Goal: Use online tool/utility: Utilize a website feature to perform a specific function

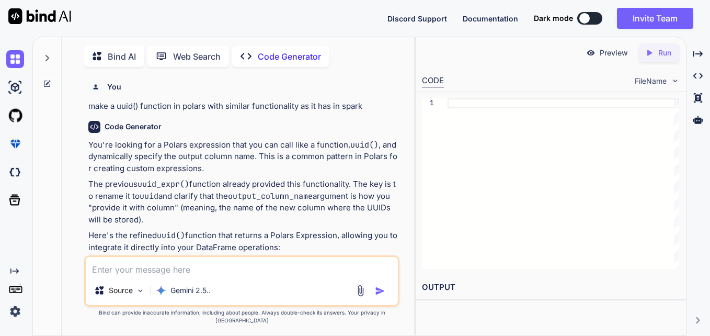
scroll to position [4, 0]
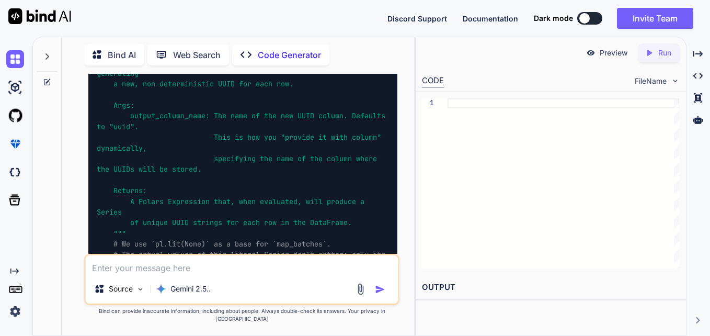
type textarea "x"
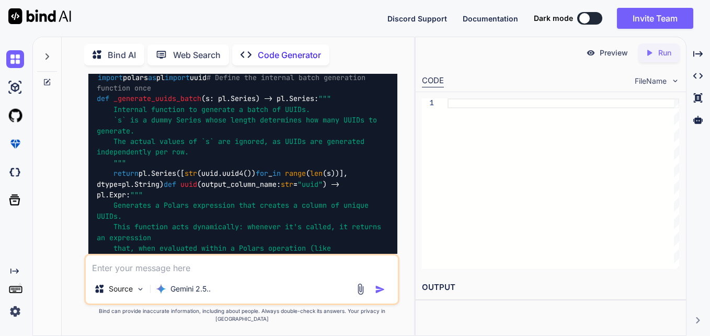
scroll to position [208, 0]
click at [47, 55] on icon at bounding box center [47, 56] width 8 height 8
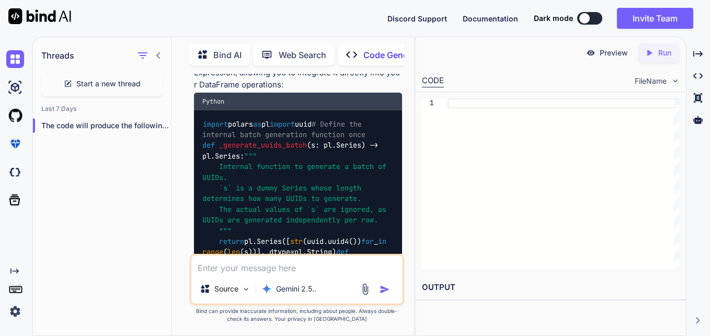
scroll to position [255, 0]
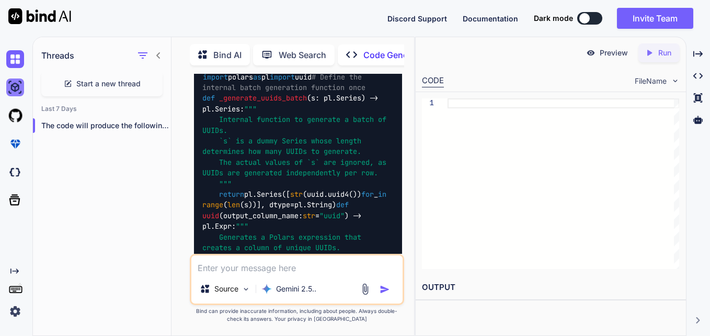
click at [18, 86] on img at bounding box center [15, 87] width 18 height 18
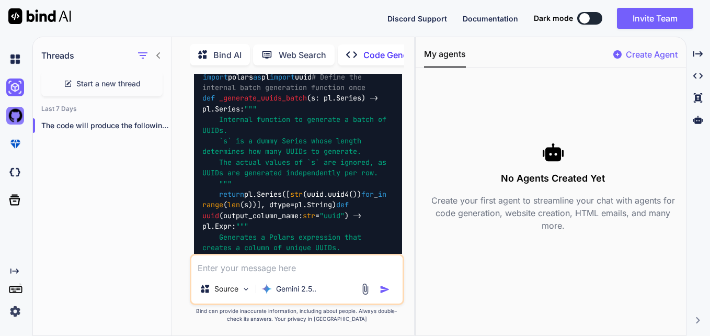
click at [13, 115] on img at bounding box center [15, 116] width 18 height 18
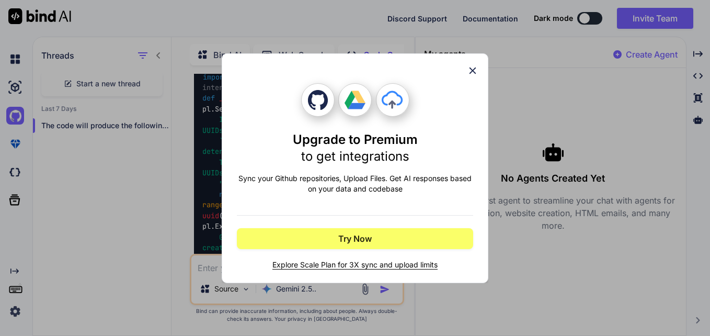
click at [473, 68] on icon at bounding box center [473, 71] width 12 height 12
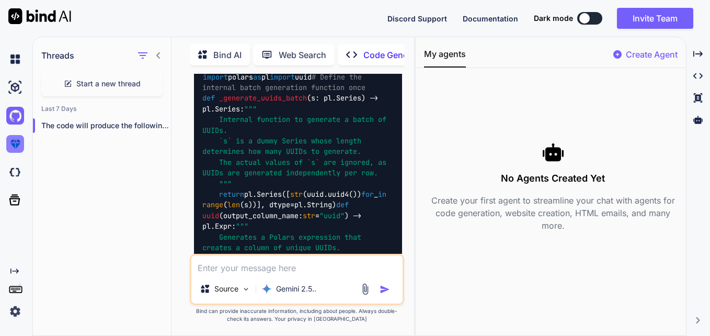
click at [16, 142] on img at bounding box center [15, 144] width 18 height 18
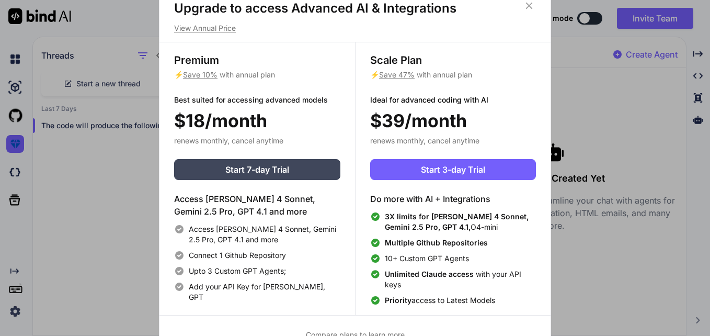
click at [531, 6] on icon at bounding box center [529, 6] width 12 height 12
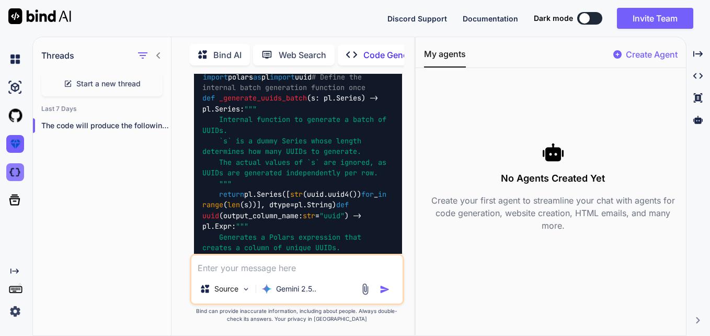
click at [11, 177] on img at bounding box center [15, 172] width 18 height 18
click at [29, 18] on img at bounding box center [39, 16] width 63 height 16
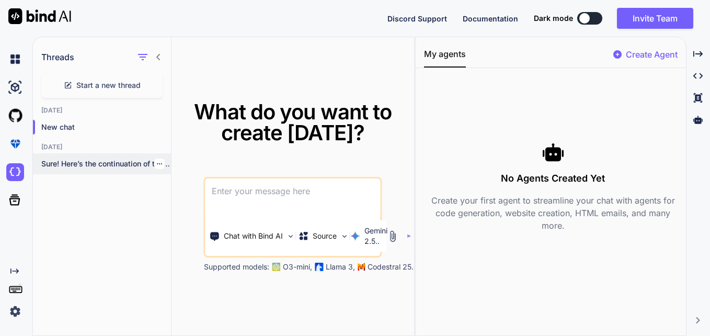
click at [104, 165] on p "Sure! Here’s the continuation of the JSON..." at bounding box center [106, 163] width 130 height 10
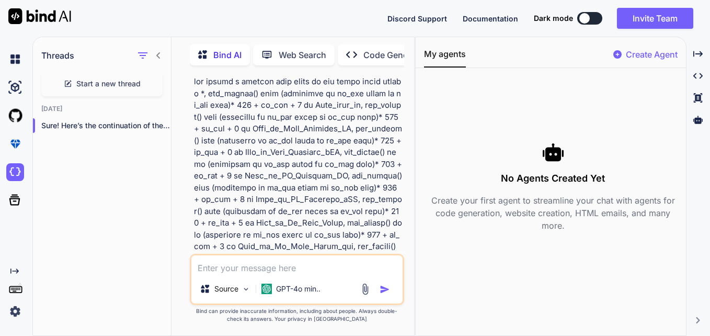
scroll to position [6715, 0]
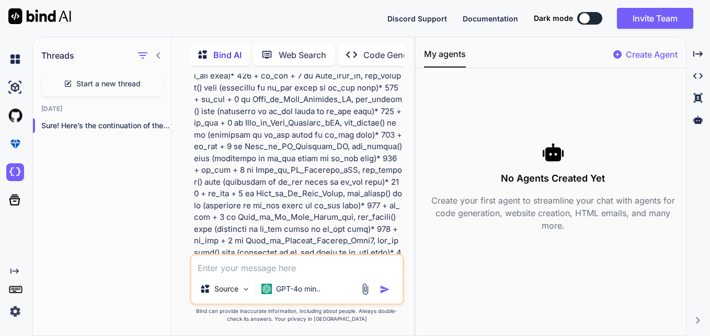
click at [108, 83] on span "Start a new thread" at bounding box center [108, 83] width 64 height 10
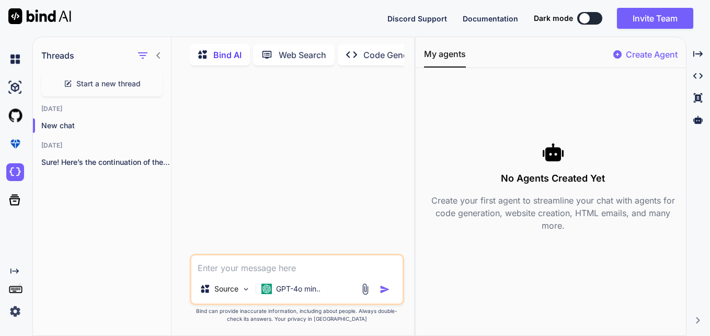
scroll to position [0, 0]
click at [256, 263] on textarea at bounding box center [297, 264] width 212 height 19
paste textarea "select op_id, bu_id, opportunity_master_id, updated_by, created_by, active, upd…"
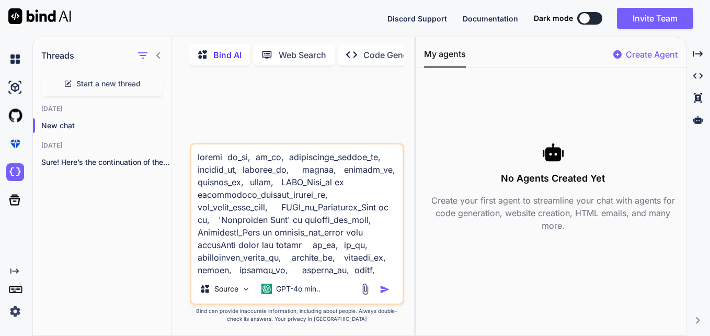
scroll to position [8221, 0]
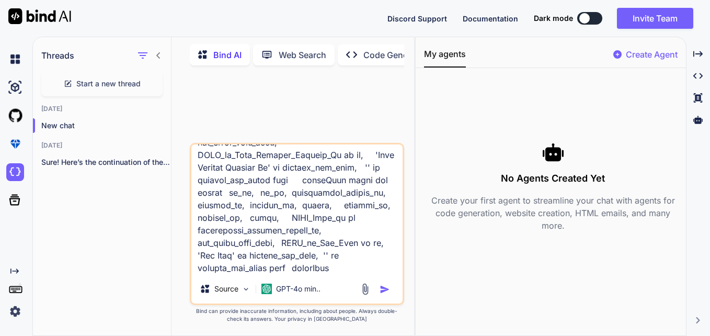
type textarea "select op_id, bu_id, opportunity_master_id, updated_by, created_by, active, upd…"
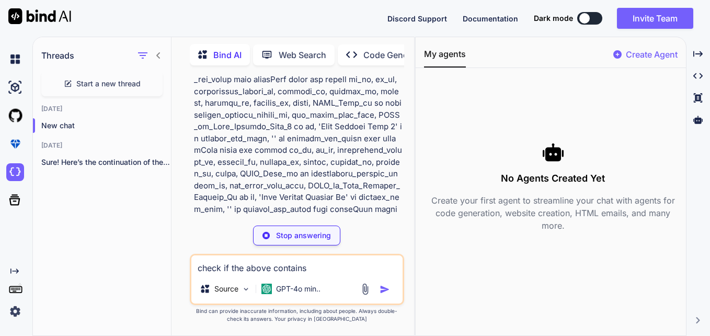
scroll to position [5296, 0]
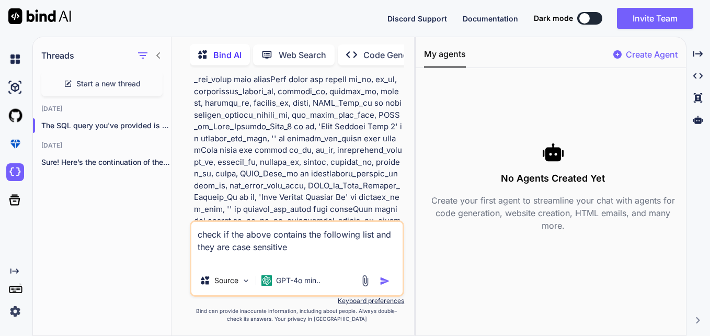
click at [271, 234] on textarea "check if the above contains the following list and they are case sensitive" at bounding box center [297, 244] width 212 height 44
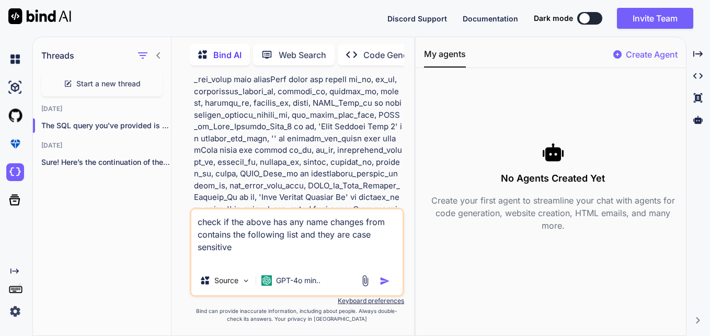
click at [230, 234] on textarea "check if the above has any name changes from contains the following list and th…" at bounding box center [297, 237] width 212 height 56
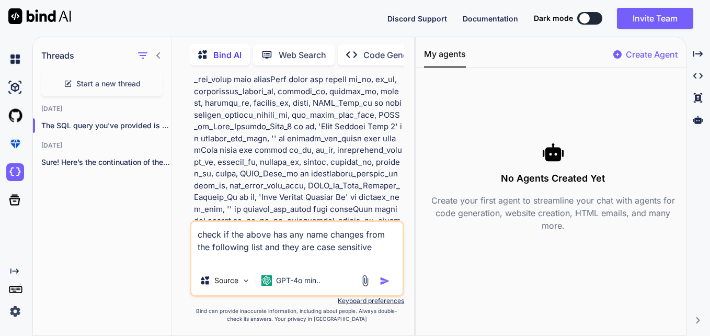
type textarea "check if the above has any name changes from the following list and they are ca…"
click at [386, 278] on img "button" at bounding box center [385, 281] width 10 height 10
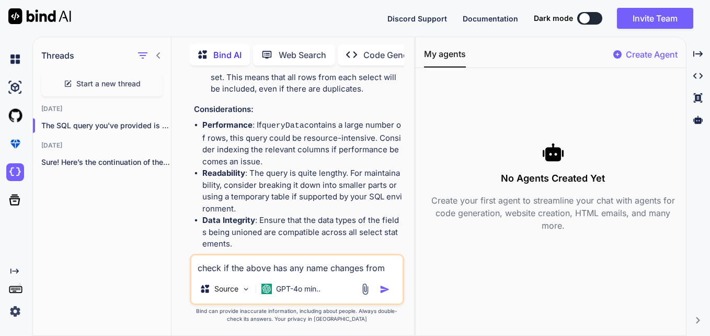
scroll to position [6001, 0]
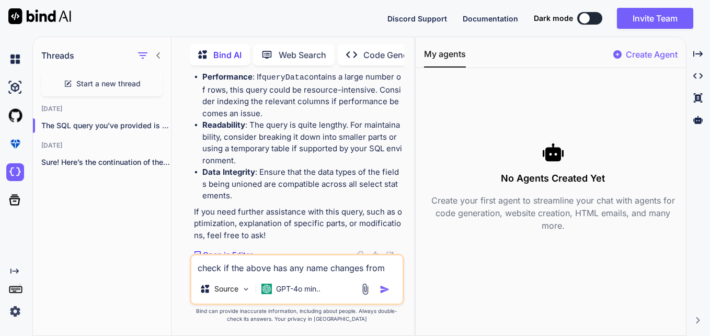
click at [311, 271] on textarea "check if the above has any name changes from the following list and they are ca…" at bounding box center [297, 264] width 212 height 19
paste textarea "Legal_Owner_priority Legal_Owner_priority_MPAN Site_Name_1 Legal_new created_by…"
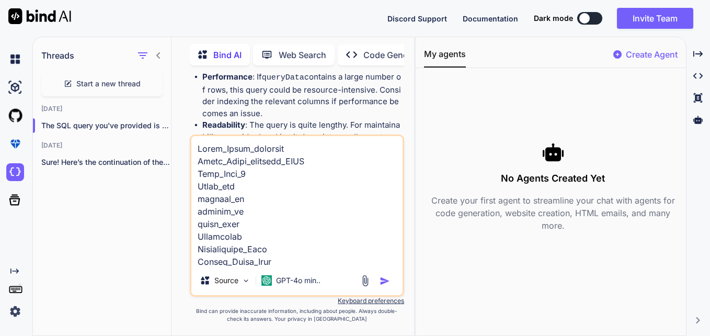
scroll to position [3553, 0]
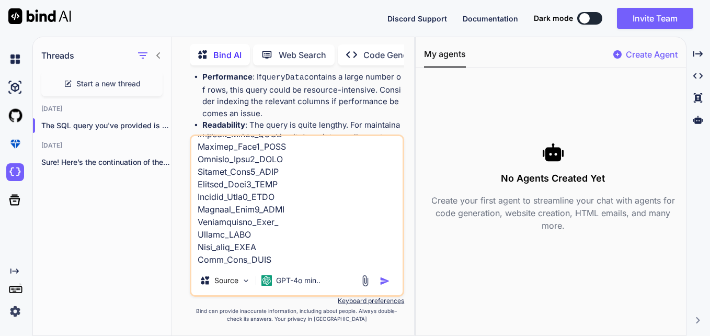
type textarea "Legal_Owner_priority Legal_Owner_priority_MPAN Site_Name_1 Legal_new created_by…"
click at [381, 282] on img "button" at bounding box center [385, 281] width 10 height 10
click at [384, 279] on img "button" at bounding box center [385, 281] width 10 height 10
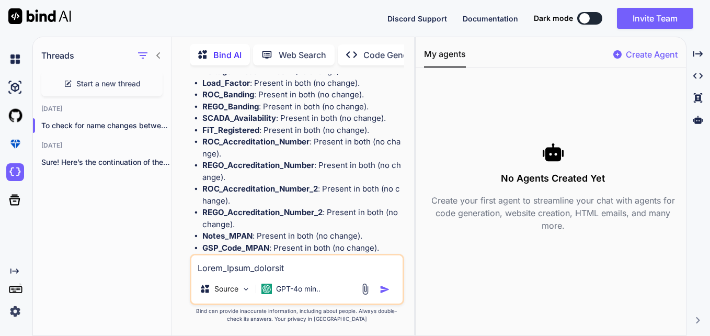
scroll to position [8423, 0]
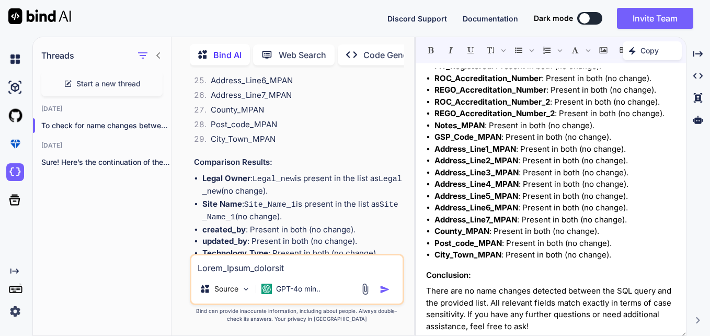
scroll to position [8109, 0]
drag, startPoint x: 108, startPoint y: 117, endPoint x: 86, endPoint y: 183, distance: 69.9
click at [86, 183] on div "Threads Start a new thread [DATE] To check for name changes between the SQ... […" at bounding box center [102, 186] width 139 height 300
click at [156, 123] on icon "button" at bounding box center [159, 125] width 6 height 6
click at [185, 163] on span "Delete" at bounding box center [183, 164] width 22 height 10
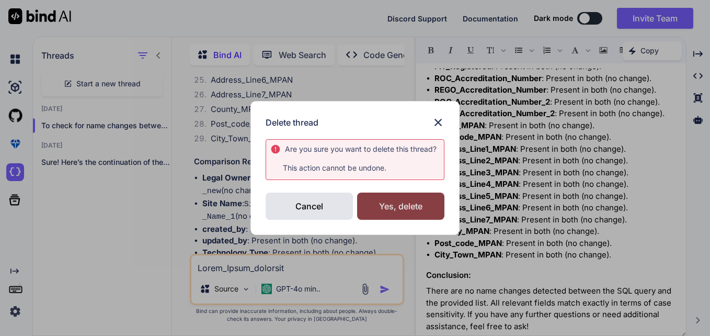
click at [383, 207] on div "Yes, delete" at bounding box center [400, 205] width 87 height 27
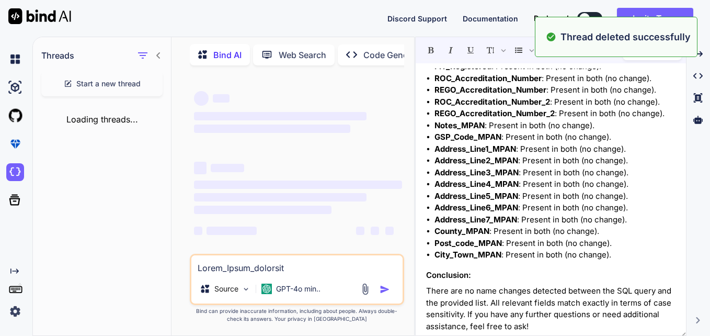
scroll to position [5, 0]
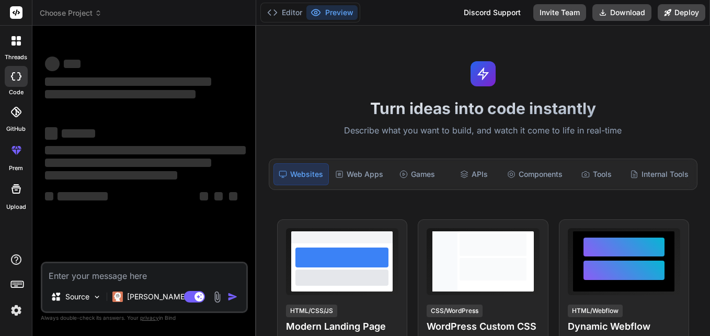
click at [19, 43] on icon at bounding box center [19, 43] width 4 height 4
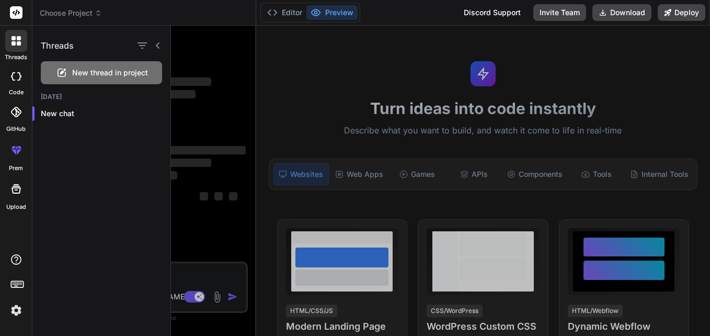
type textarea "x"
